Goal: Information Seeking & Learning: Learn about a topic

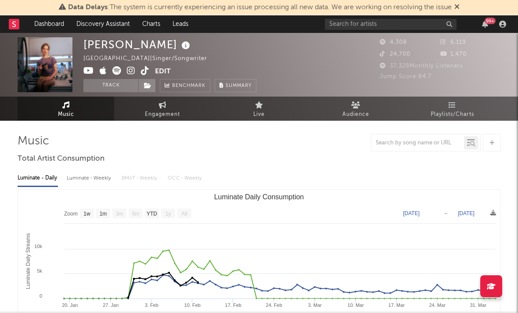
select select "1w"
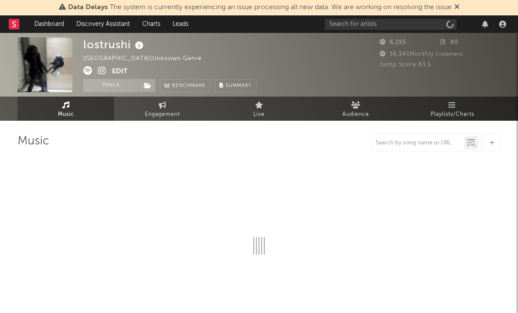
click at [105, 69] on icon at bounding box center [102, 70] width 8 height 9
select select "6m"
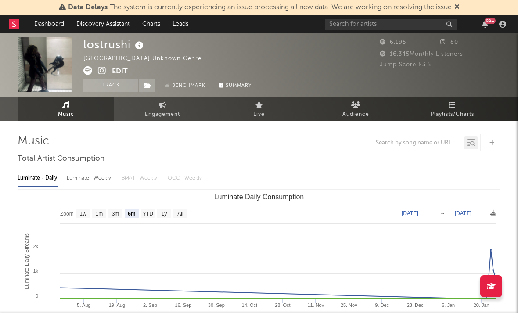
click at [87, 71] on icon at bounding box center [87, 70] width 9 height 9
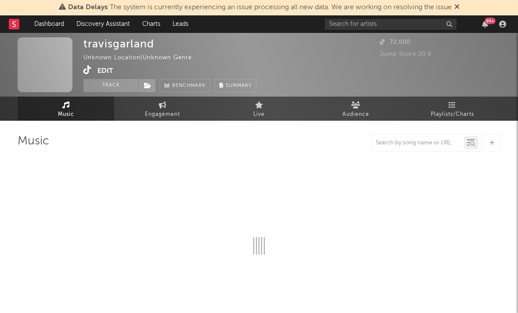
select select "1w"
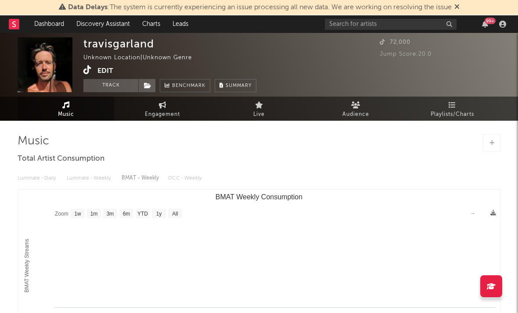
click at [91, 71] on icon at bounding box center [87, 69] width 8 height 9
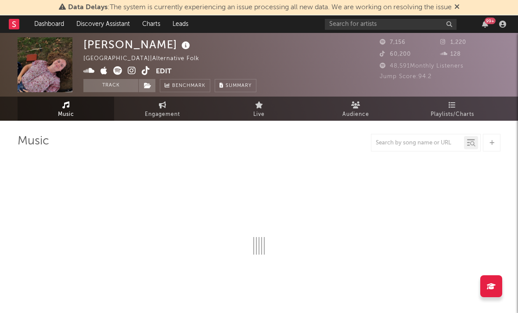
select select "1w"
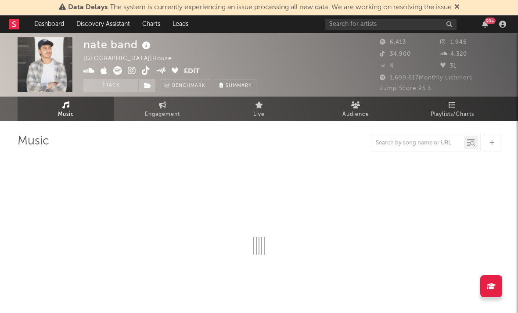
select select "1w"
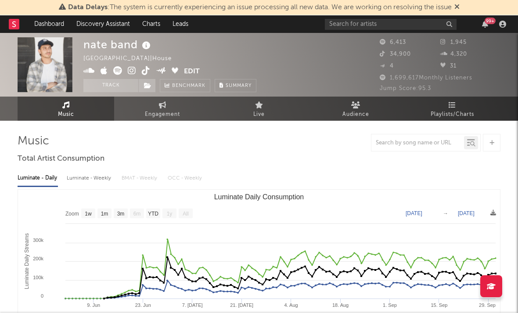
click at [136, 72] on icon at bounding box center [132, 70] width 8 height 9
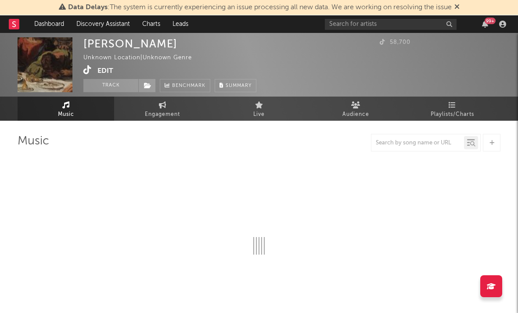
select select "1w"
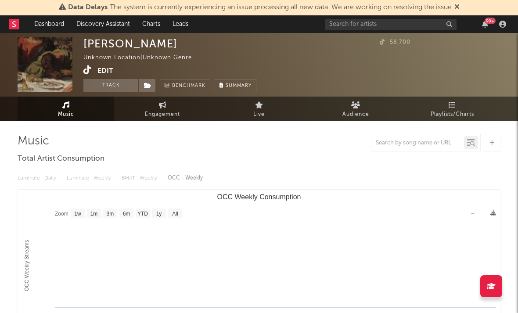
click at [91, 66] on icon at bounding box center [87, 69] width 8 height 9
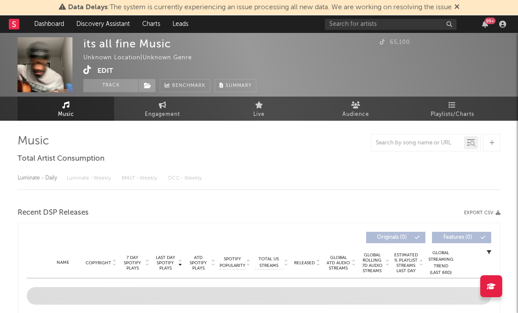
select select "1w"
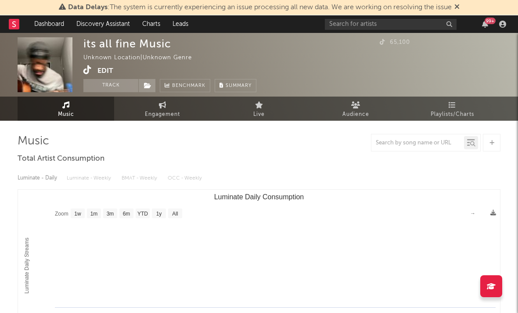
click at [89, 69] on icon at bounding box center [87, 69] width 8 height 9
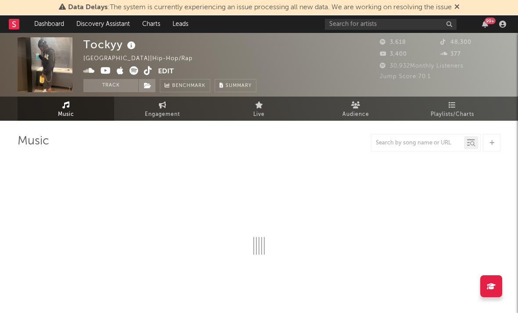
select select "6m"
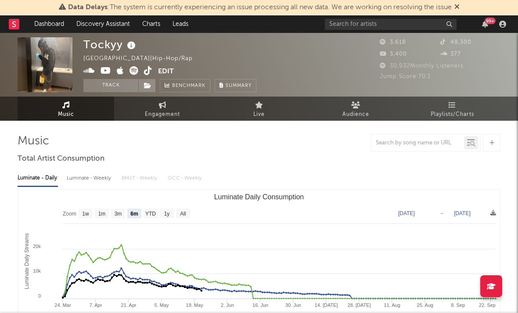
click at [151, 69] on icon at bounding box center [148, 70] width 8 height 9
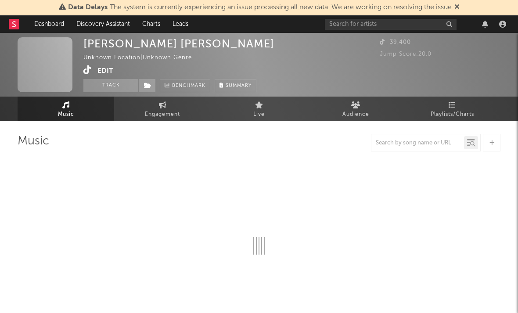
select select "1w"
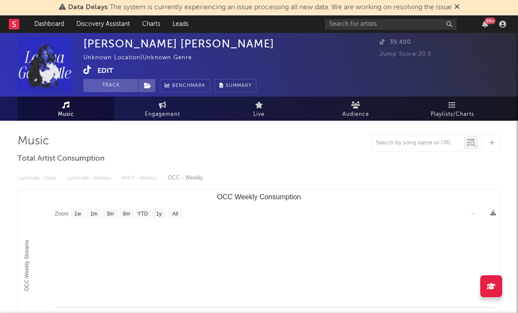
click at [86, 60] on div "Unknown Location | Unknown Genre" at bounding box center [142, 58] width 119 height 11
click at [86, 69] on icon at bounding box center [87, 69] width 8 height 9
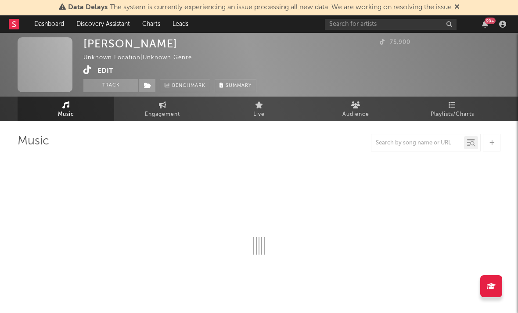
select select "1w"
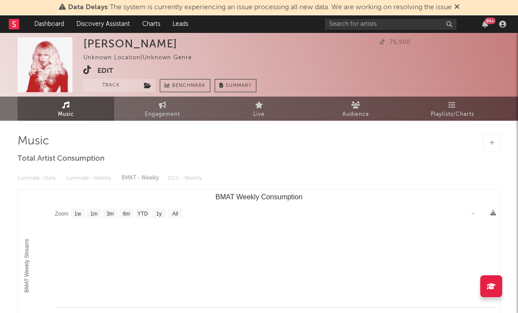
click at [86, 73] on icon at bounding box center [87, 69] width 8 height 9
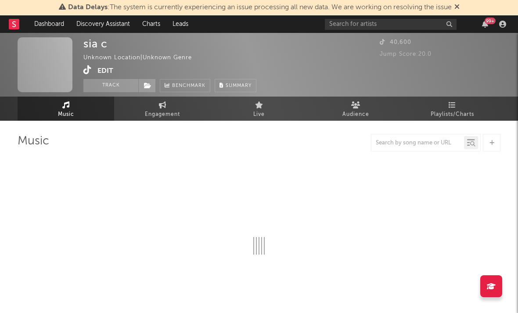
select select "1w"
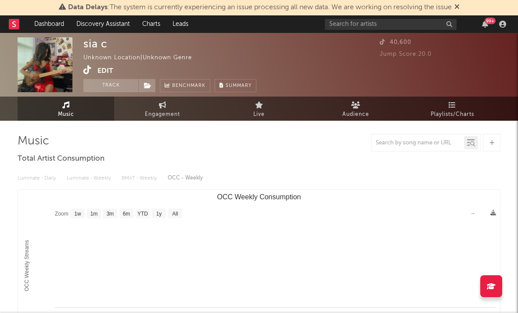
click at [83, 72] on icon at bounding box center [87, 69] width 8 height 9
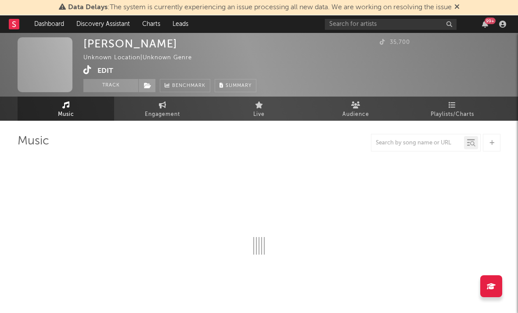
select select "1w"
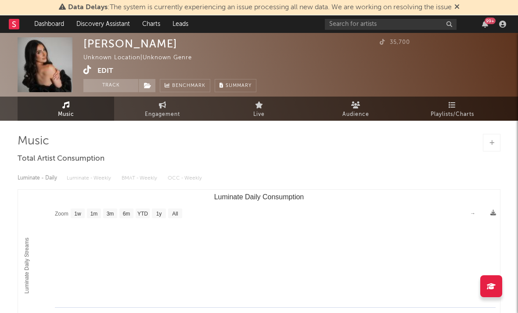
click at [87, 69] on icon at bounding box center [87, 69] width 8 height 9
click at [82, 65] on div "manan Unknown Location | Unknown Genre Edit Track Benchmark Summary 35,700" at bounding box center [259, 65] width 518 height 64
click at [86, 71] on icon at bounding box center [87, 69] width 8 height 9
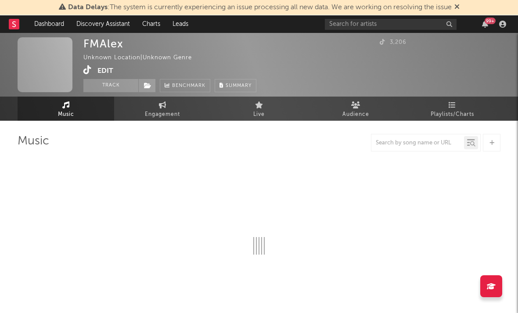
select select "1w"
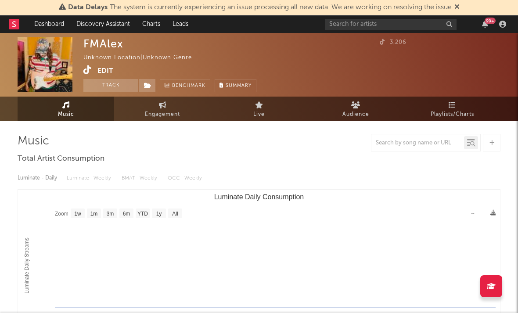
click at [87, 67] on icon at bounding box center [87, 69] width 8 height 9
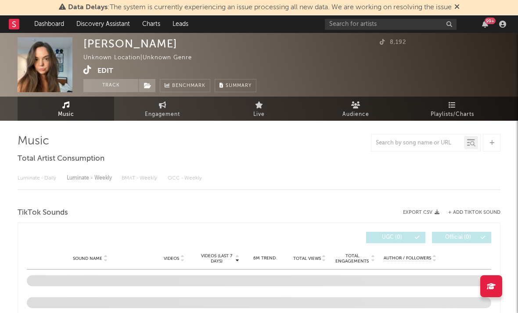
select select "1w"
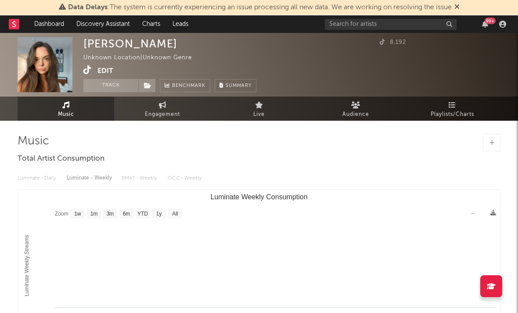
click at [88, 71] on icon at bounding box center [87, 69] width 8 height 9
